Goal: Information Seeking & Learning: Learn about a topic

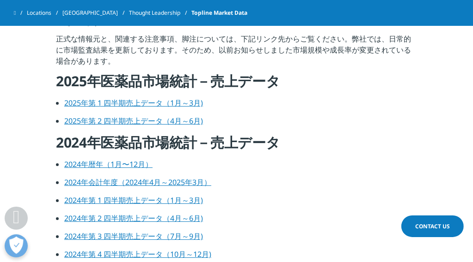
scroll to position [370, 0]
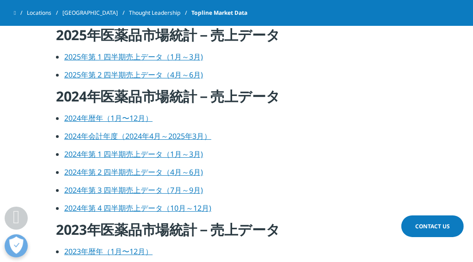
click at [119, 123] on link "2024年暦年（1月〜12月）" at bounding box center [108, 118] width 88 height 10
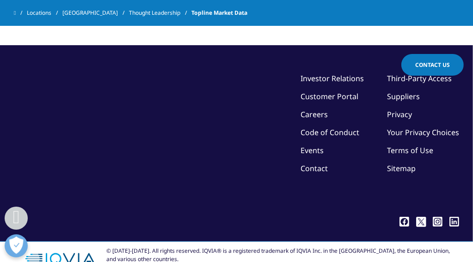
scroll to position [1827, 0]
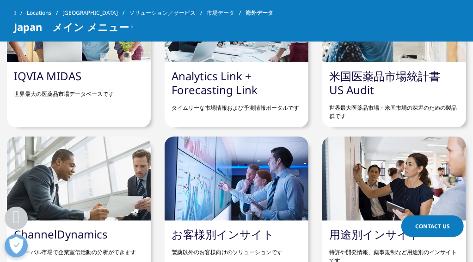
scroll to position [416, 0]
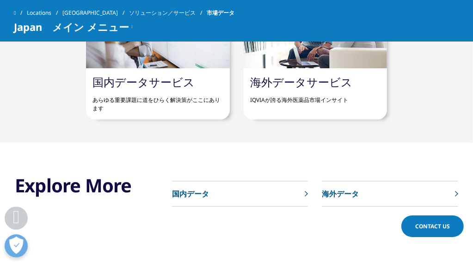
scroll to position [601, 0]
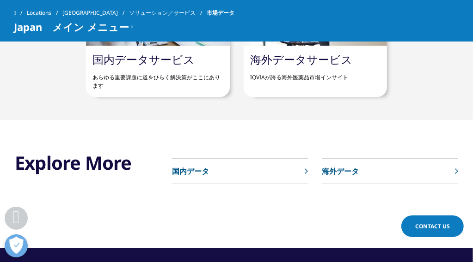
click at [304, 67] on link "海外データサービス" at bounding box center [301, 59] width 102 height 15
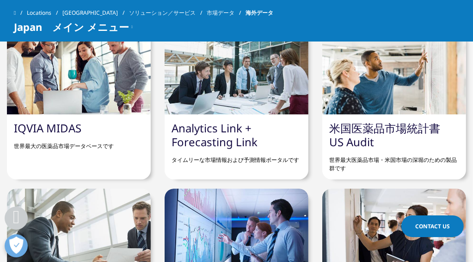
scroll to position [462, 0]
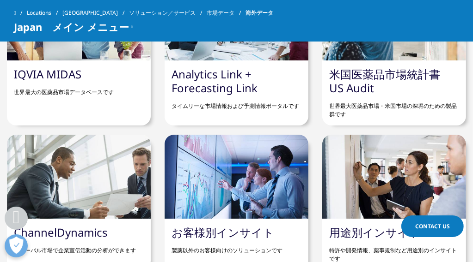
click at [366, 96] on link "米国医薬品市場統計書　US Audit" at bounding box center [390, 81] width 122 height 29
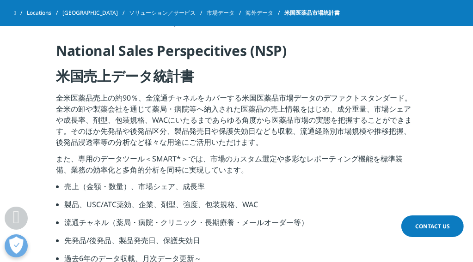
scroll to position [323, 0]
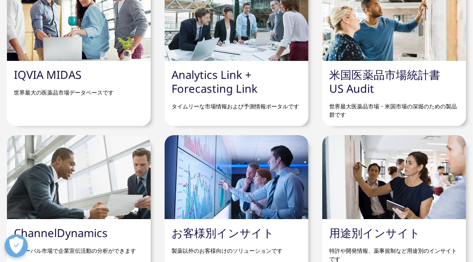
click at [65, 82] on link "IQVIA MIDAS" at bounding box center [47, 74] width 67 height 15
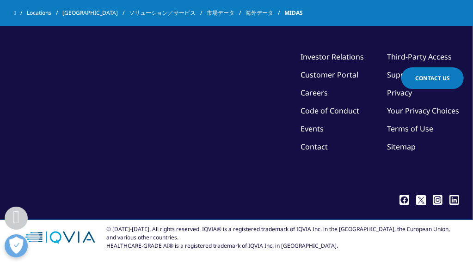
scroll to position [978, 0]
